Goal: Check status

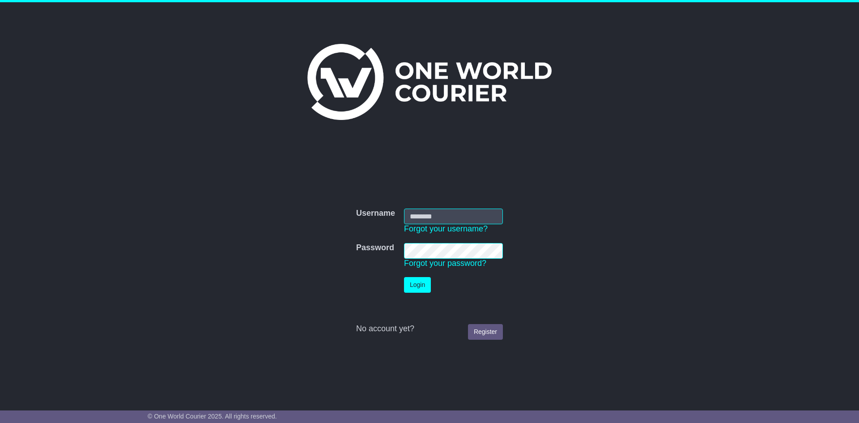
type input "**********"
click at [424, 284] on button "Login" at bounding box center [417, 285] width 27 height 16
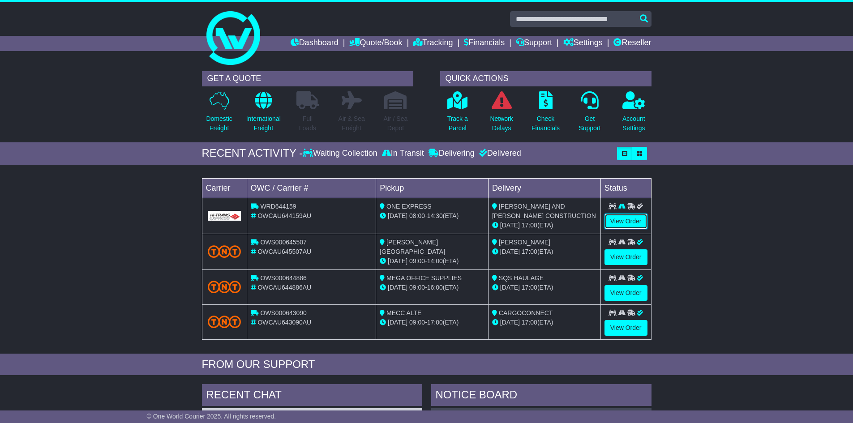
click at [627, 219] on link "View Order" at bounding box center [625, 221] width 43 height 16
